Goal: Task Accomplishment & Management: Manage account settings

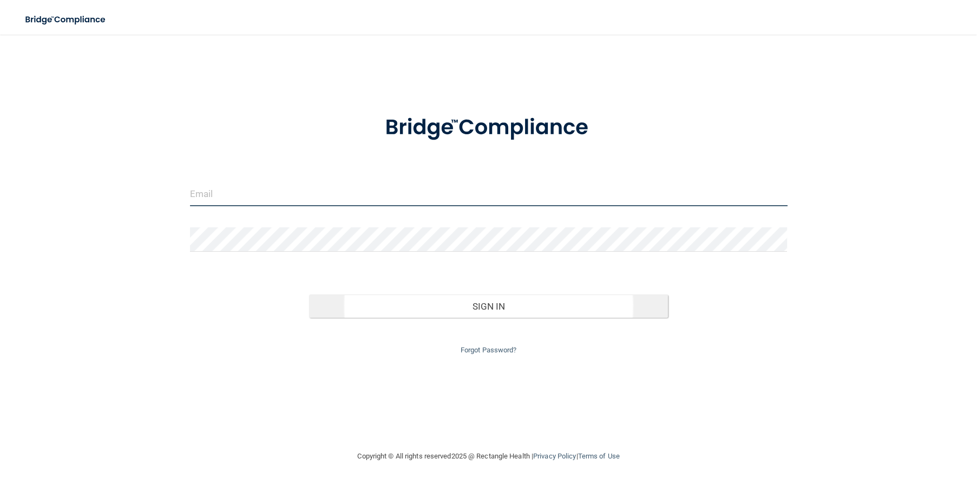
type input "[EMAIL_ADDRESS][DOMAIN_NAME]"
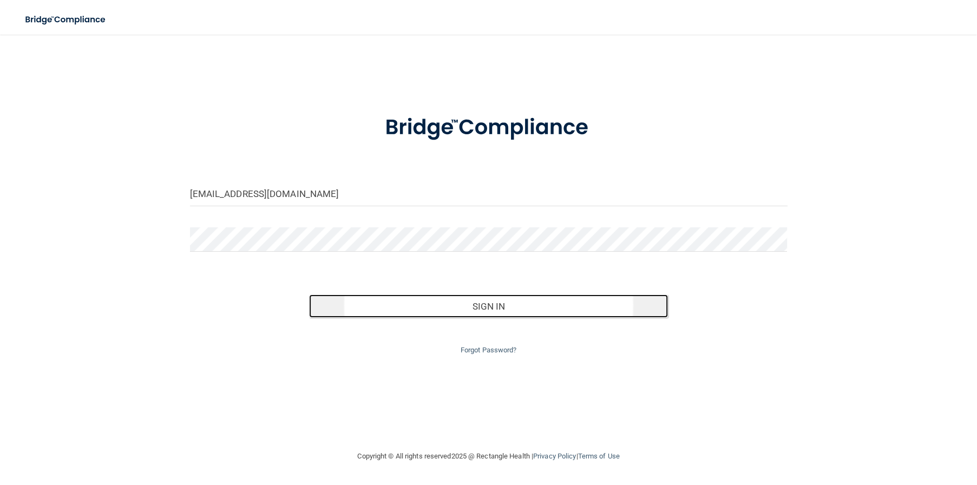
click at [519, 303] on button "Sign In" at bounding box center [488, 306] width 358 height 24
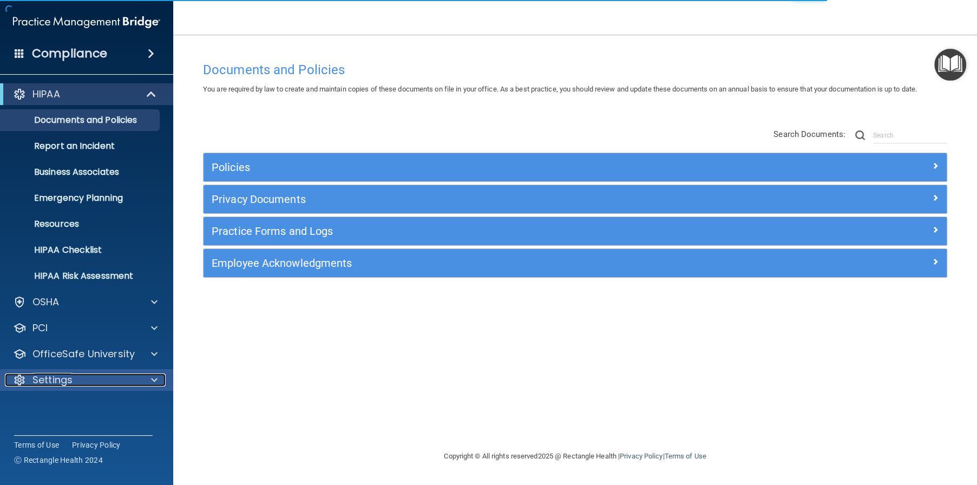
click at [67, 382] on p "Settings" at bounding box center [52, 379] width 40 height 13
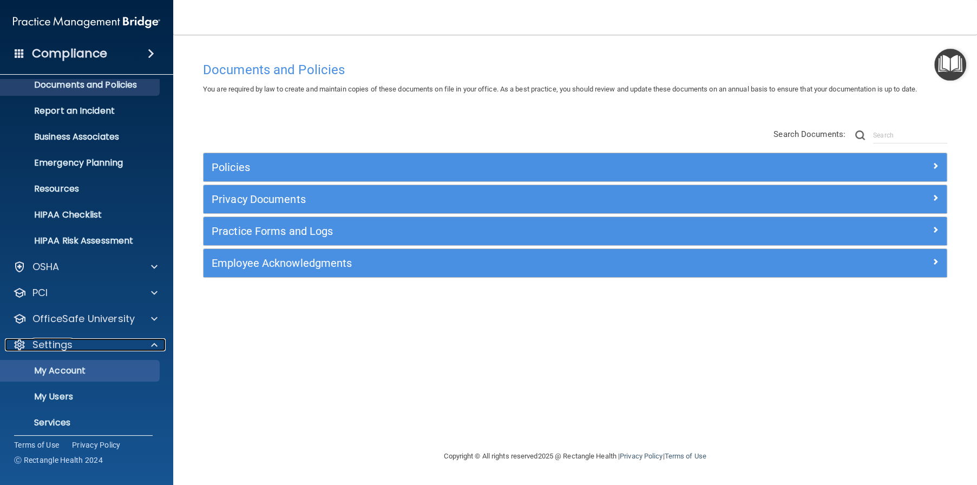
scroll to position [54, 0]
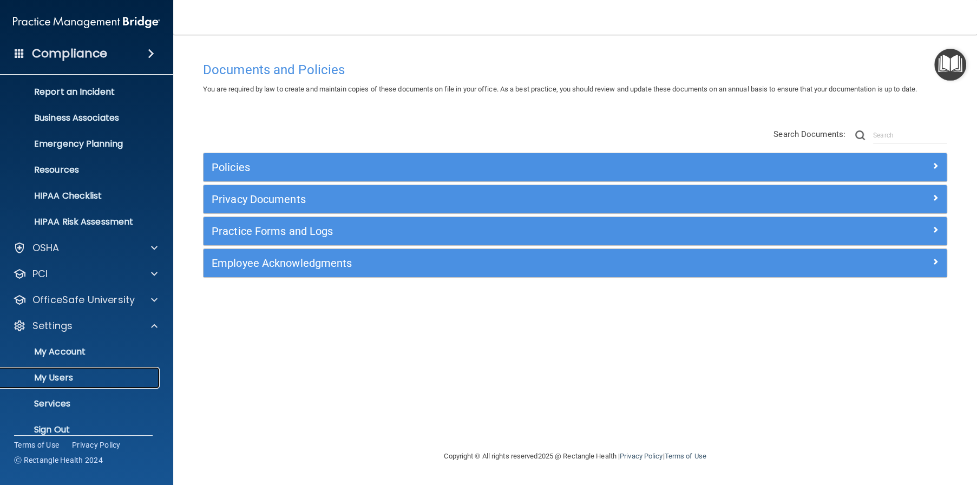
click at [83, 376] on p "My Users" at bounding box center [81, 377] width 148 height 11
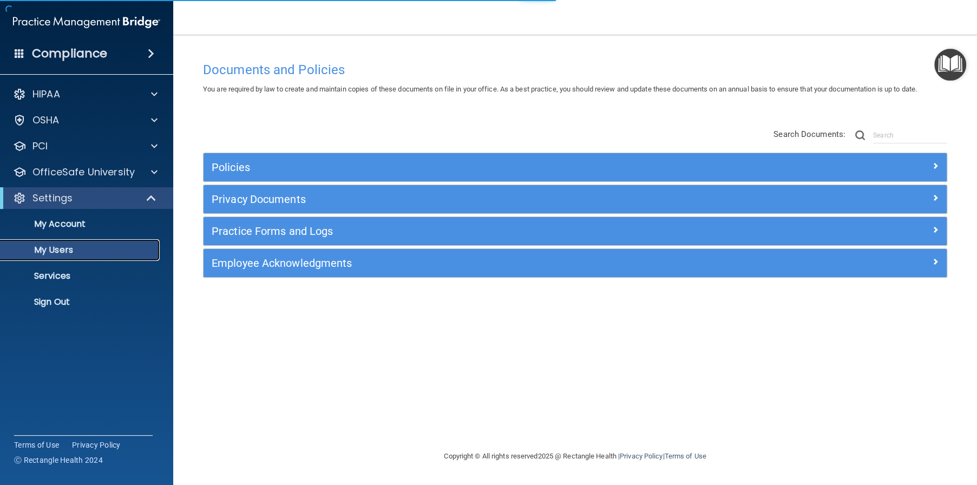
click at [67, 247] on p "My Users" at bounding box center [81, 250] width 148 height 11
select select "20"
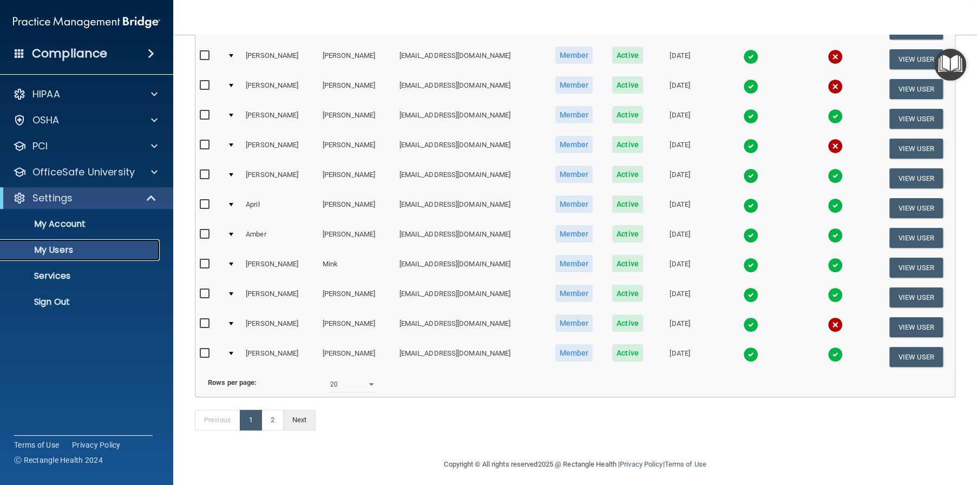
scroll to position [408, 0]
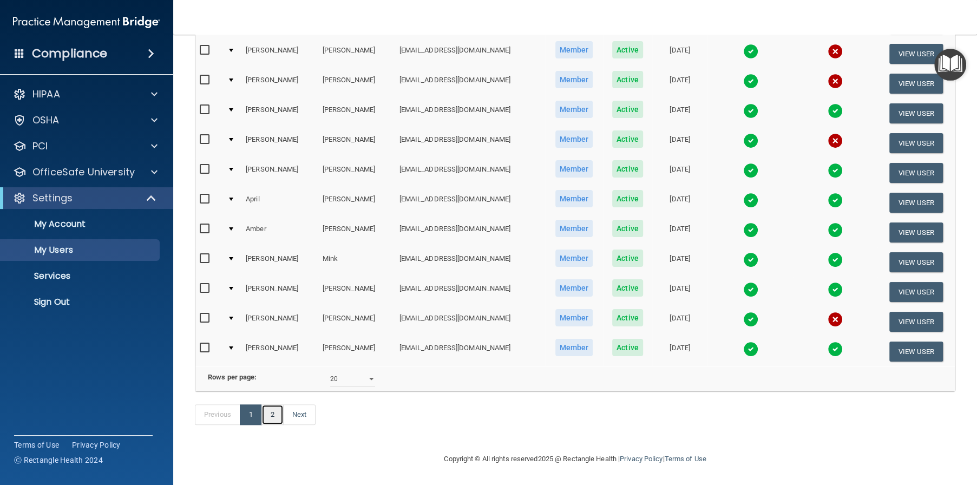
click at [274, 416] on link "2" at bounding box center [272, 414] width 22 height 21
select select "20"
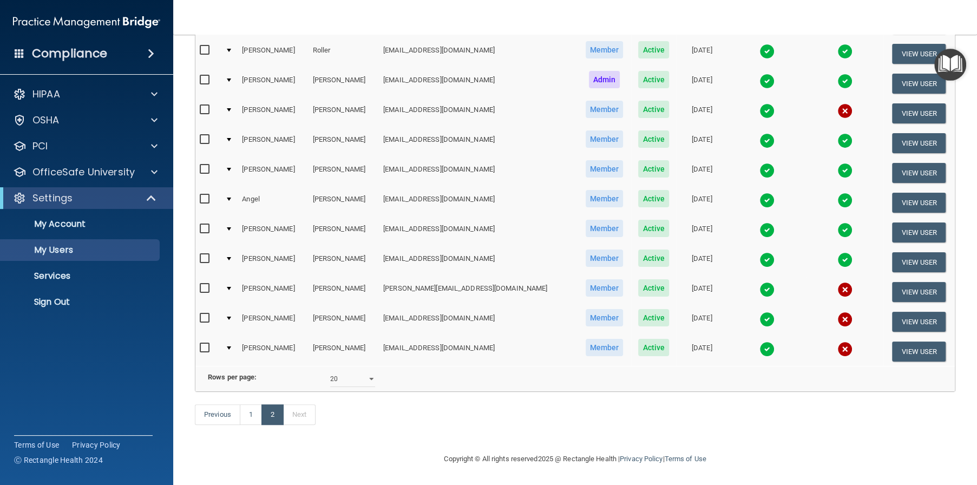
scroll to position [200, 0]
click at [252, 415] on link "1" at bounding box center [251, 414] width 22 height 21
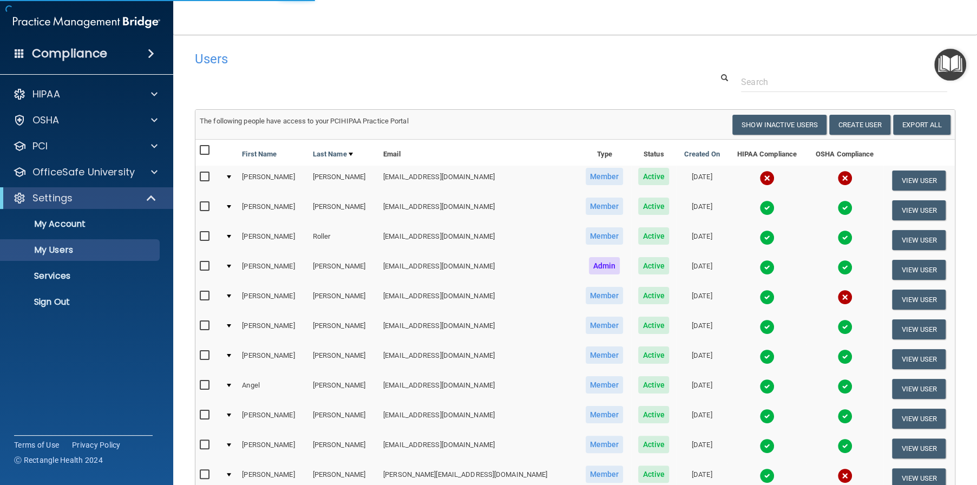
select select "20"
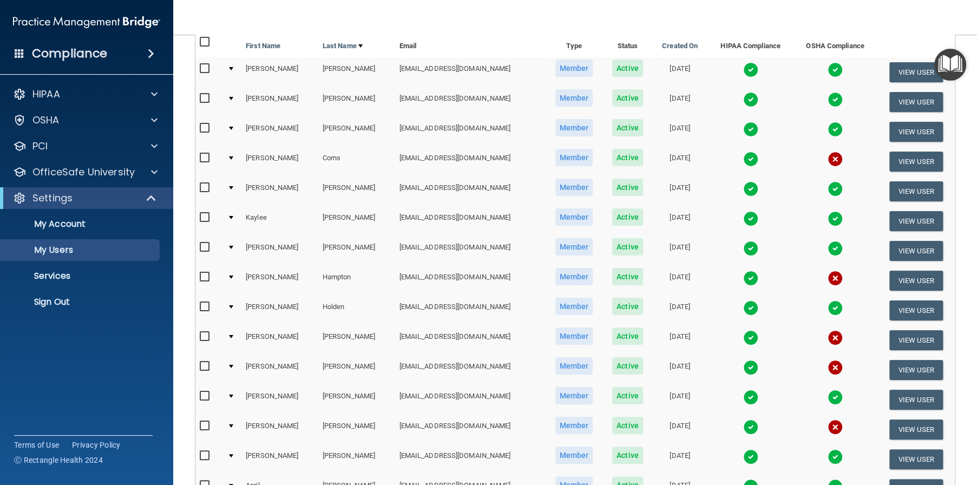
scroll to position [162, 0]
